Goal: Find specific page/section: Find specific page/section

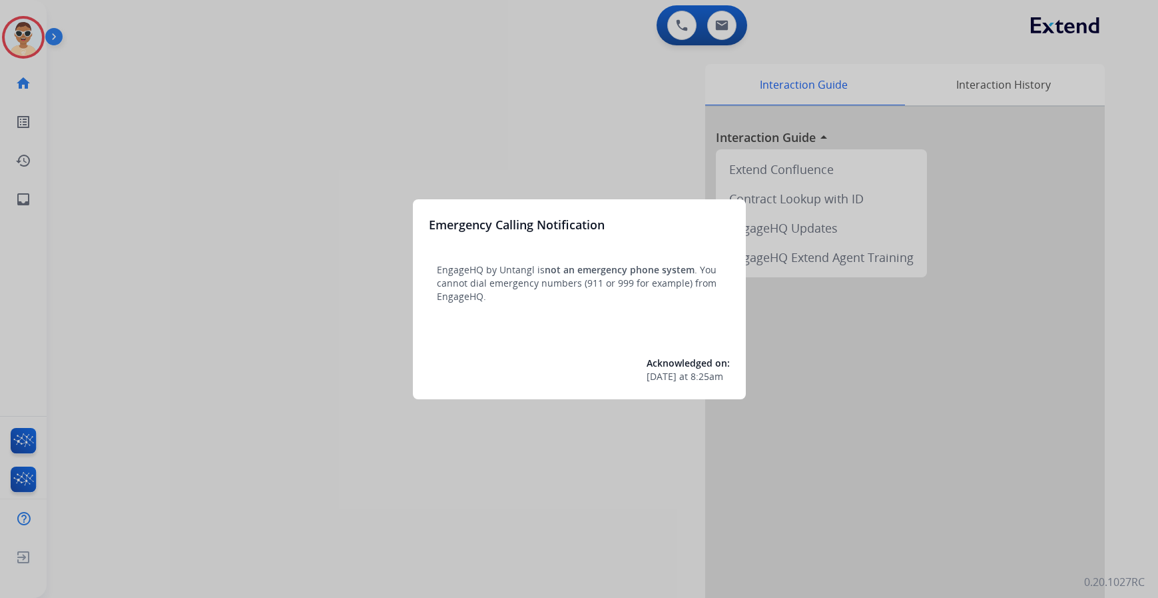
click at [108, 367] on div at bounding box center [579, 299] width 1158 height 598
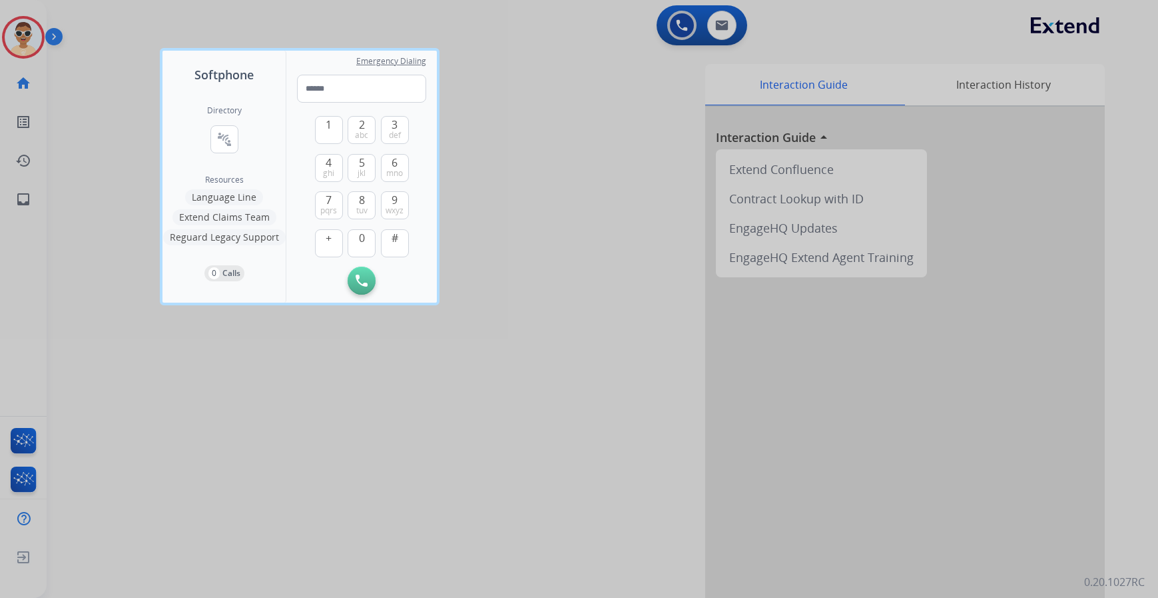
drag, startPoint x: 19, startPoint y: 436, endPoint x: 35, endPoint y: 414, distance: 27.2
click at [17, 439] on div at bounding box center [579, 299] width 1158 height 598
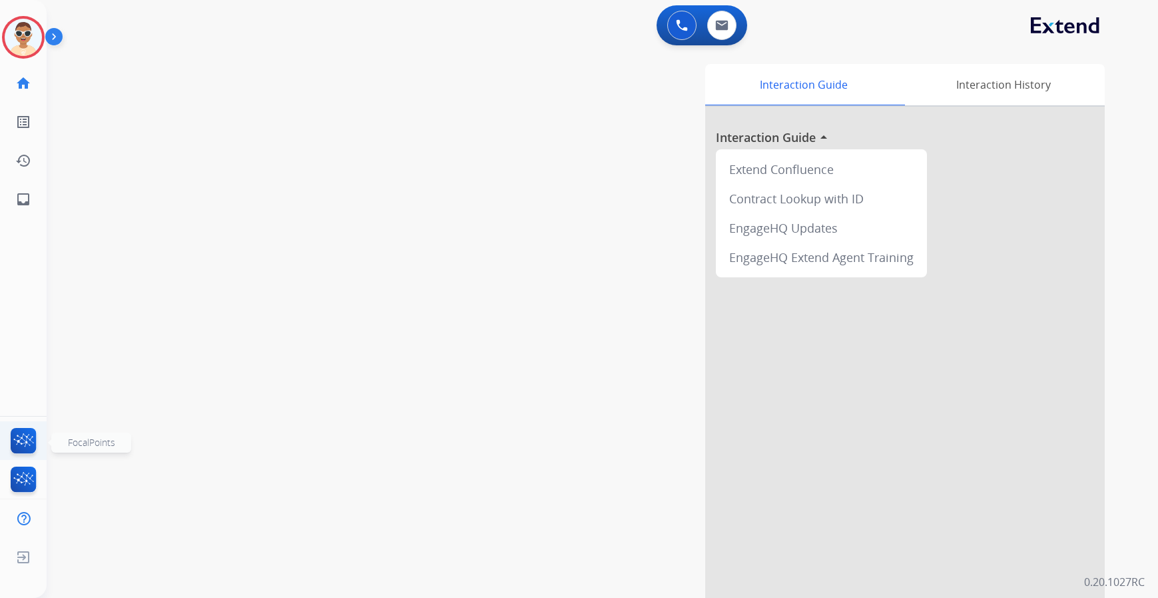
click at [34, 429] on img at bounding box center [23, 443] width 31 height 31
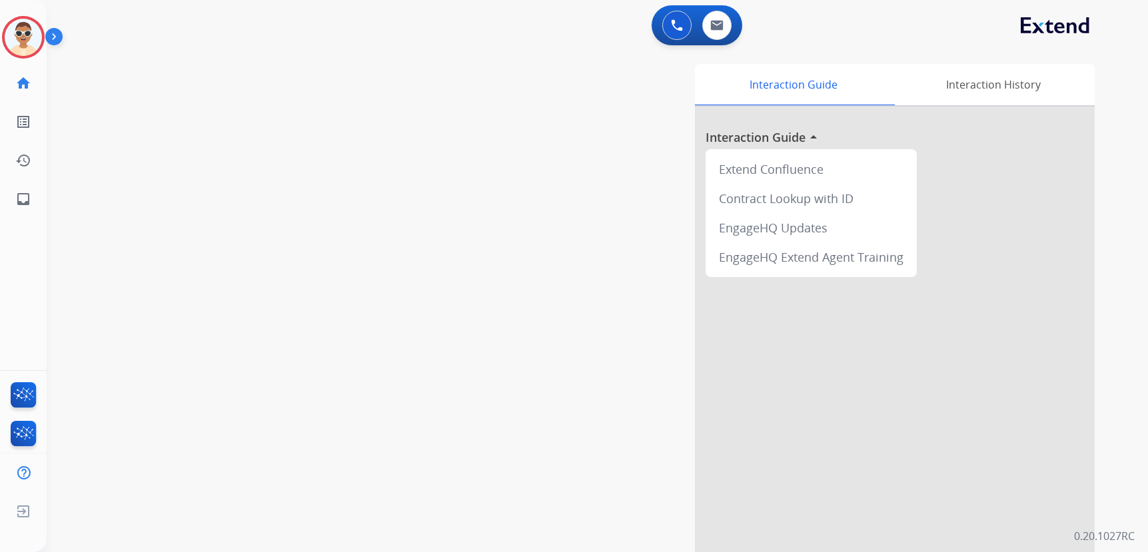
drag, startPoint x: 399, startPoint y: 131, endPoint x: 399, endPoint y: 97, distance: 34.6
click at [399, 97] on div "swap_horiz Break voice bridge close_fullscreen Connect 3-Way Call merge_type Se…" at bounding box center [581, 326] width 1069 height 556
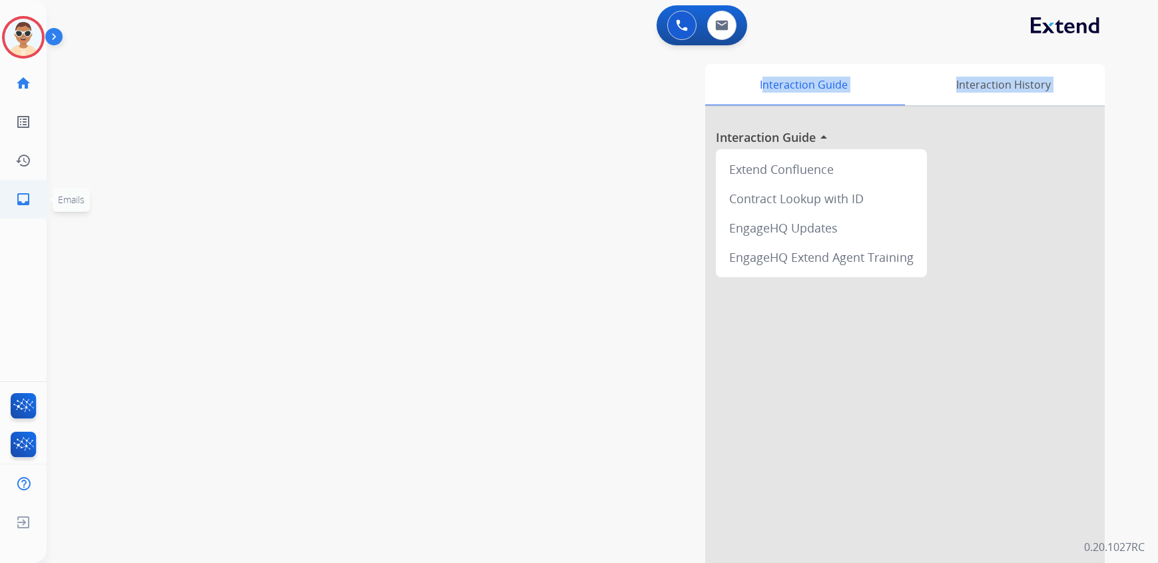
click at [23, 207] on mat-icon "inbox" at bounding box center [23, 199] width 16 height 16
select select "**********"
